Goal: Download file/media

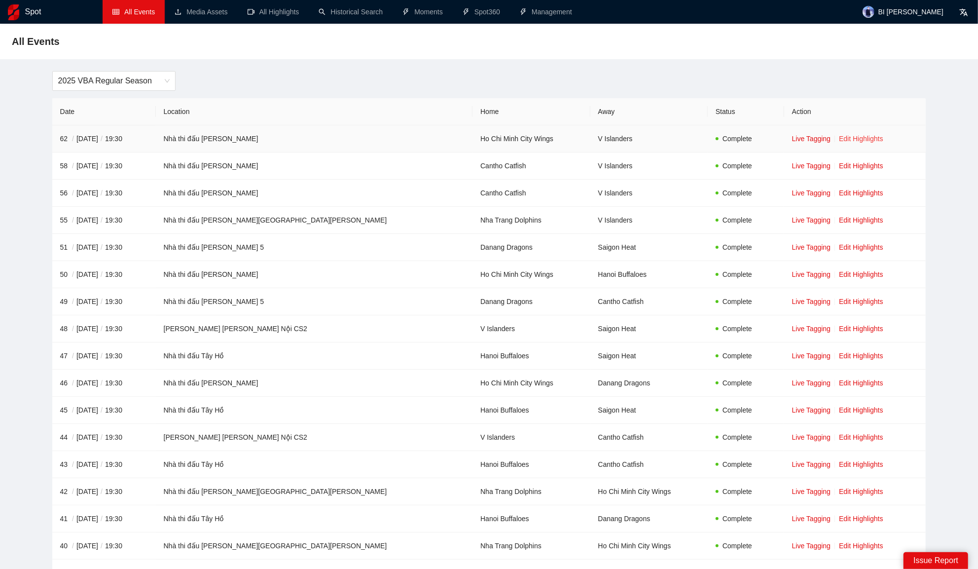
click at [839, 138] on link "Edit Highlights" at bounding box center [861, 139] width 44 height 8
click at [839, 272] on link "Edit Highlights" at bounding box center [861, 274] width 44 height 8
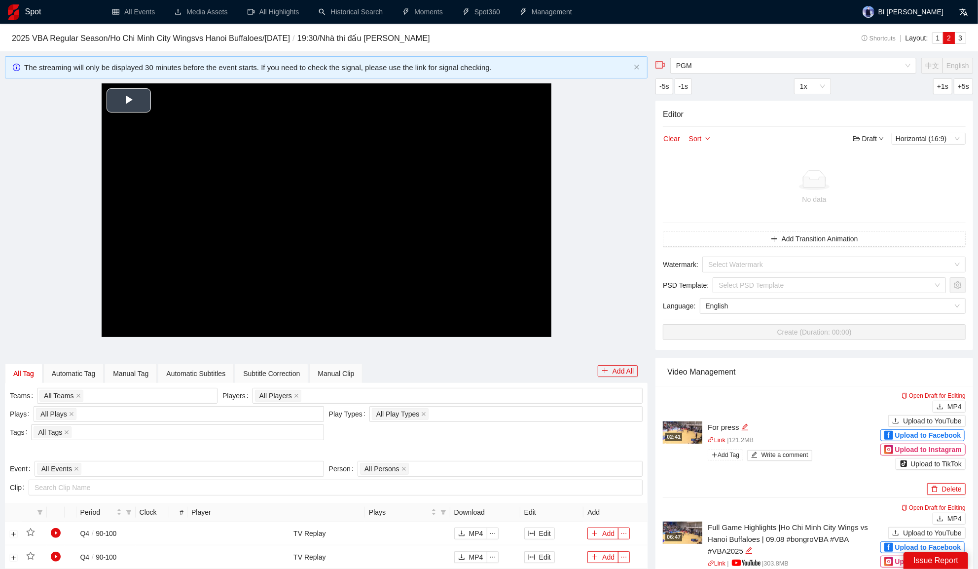
click at [364, 181] on video "Video Player" at bounding box center [327, 209] width 450 height 253
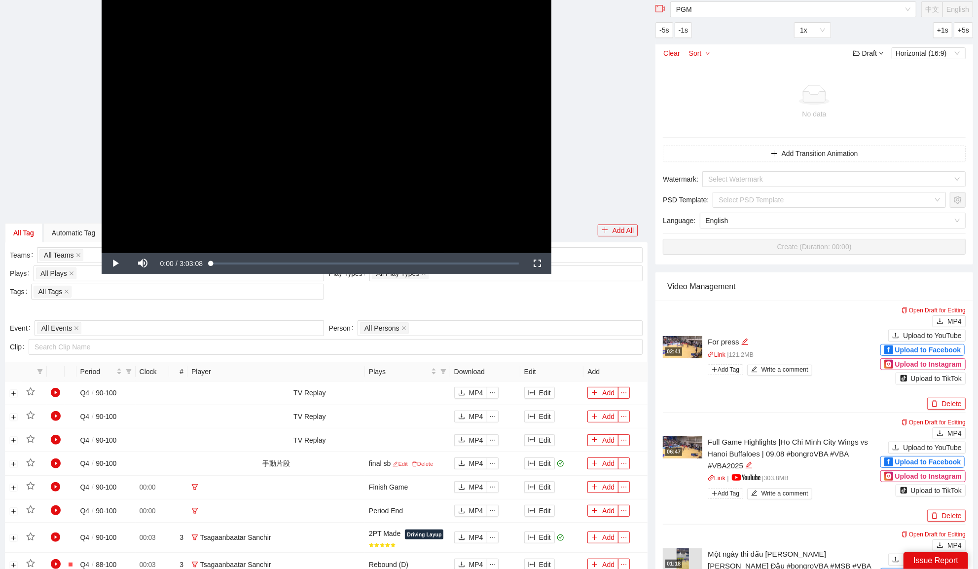
scroll to position [135, 0]
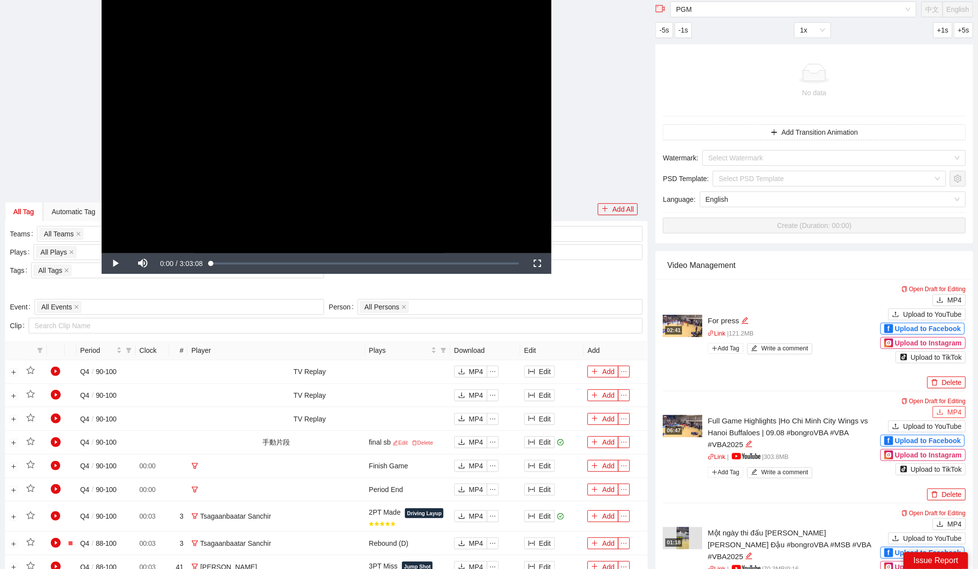
click at [953, 407] on span "MP4" at bounding box center [955, 412] width 14 height 11
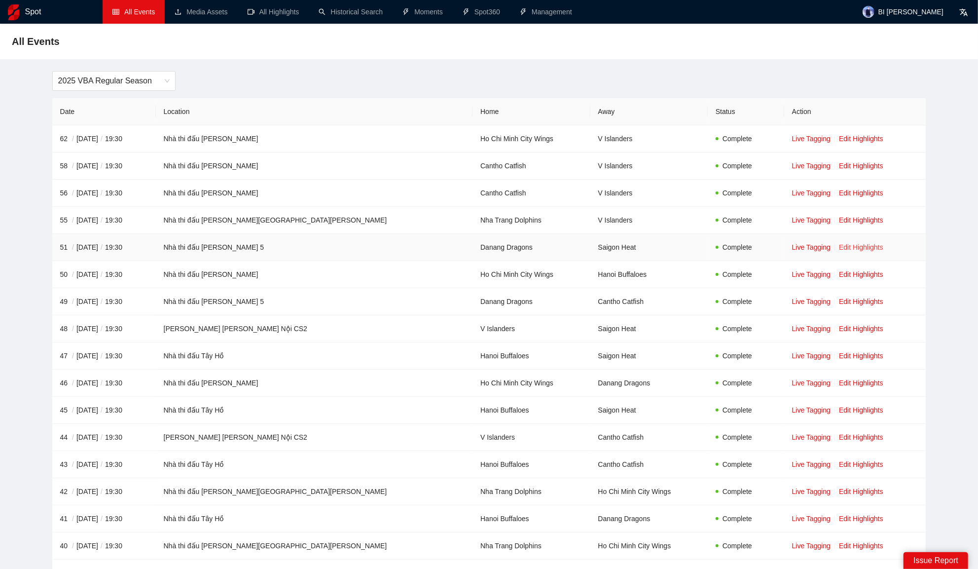
click at [839, 244] on link "Edit Highlights" at bounding box center [861, 247] width 44 height 8
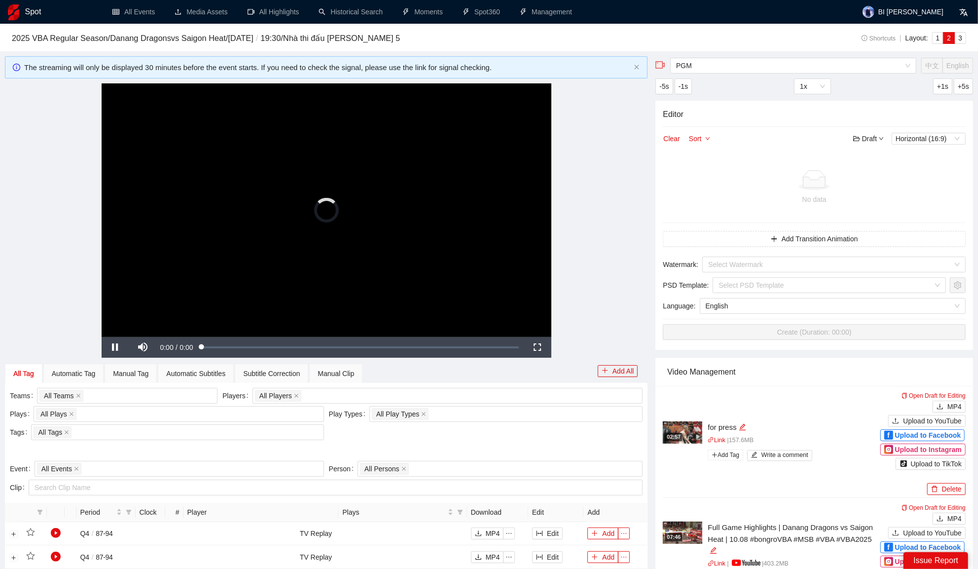
click at [238, 141] on video "Video Player" at bounding box center [327, 209] width 450 height 253
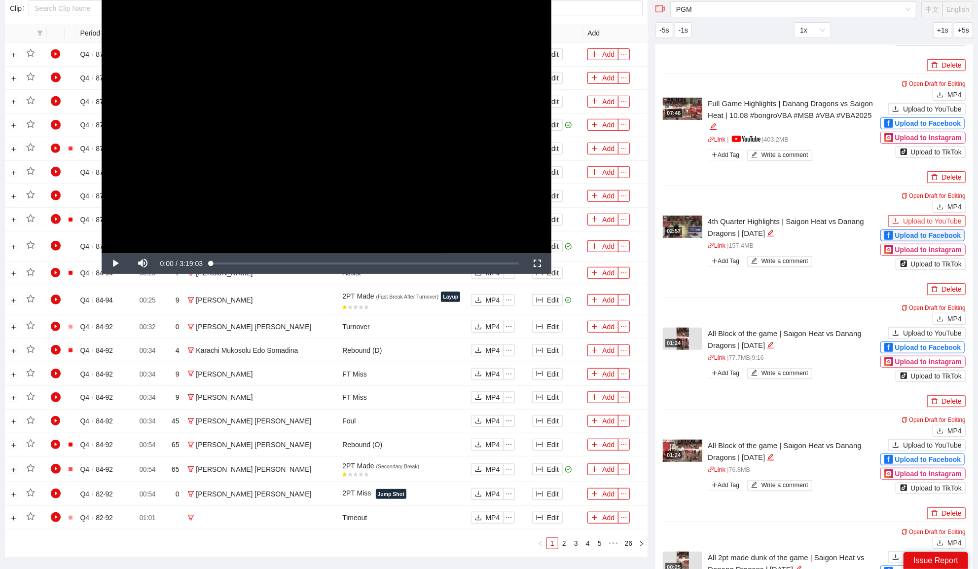
scroll to position [445, 0]
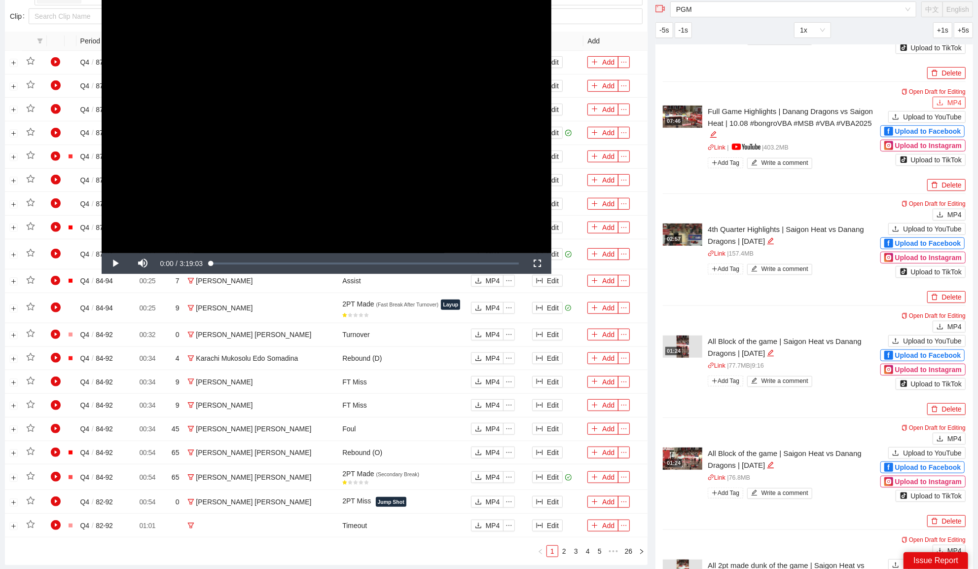
click at [953, 101] on span "MP4" at bounding box center [955, 102] width 14 height 11
click at [15, 23] on div "**********" at bounding box center [326, 126] width 643 height 253
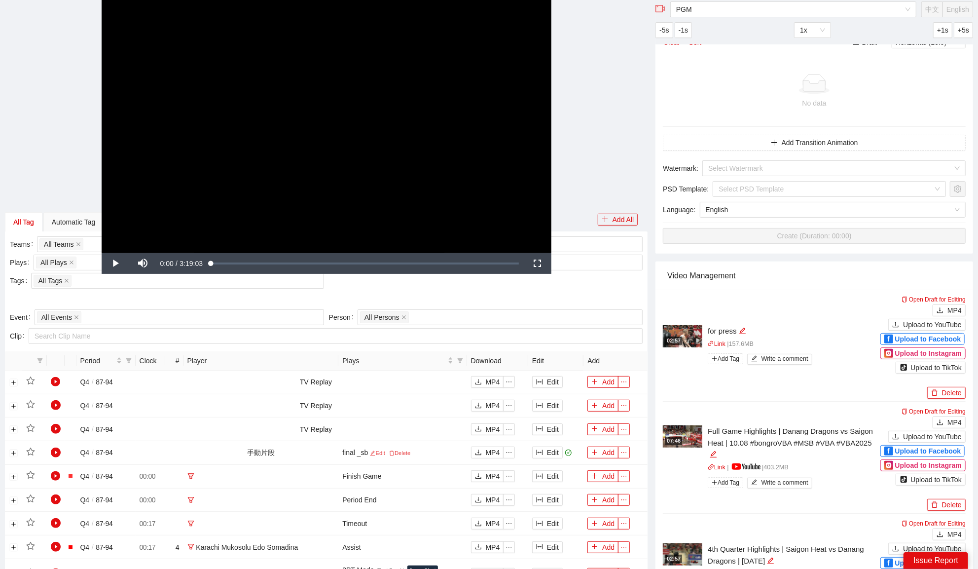
scroll to position [0, 0]
